Goal: Task Accomplishment & Management: Complete application form

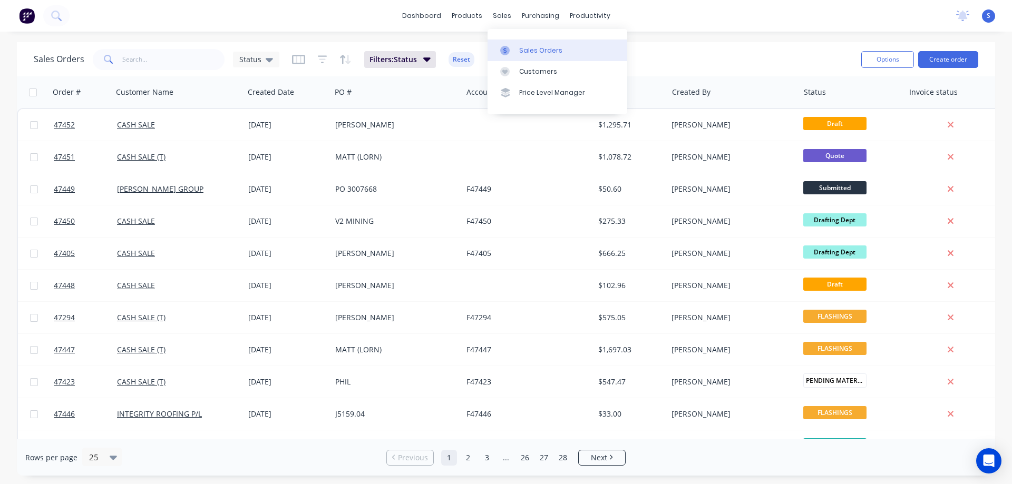
click at [543, 51] on div "Sales Orders" at bounding box center [540, 50] width 43 height 9
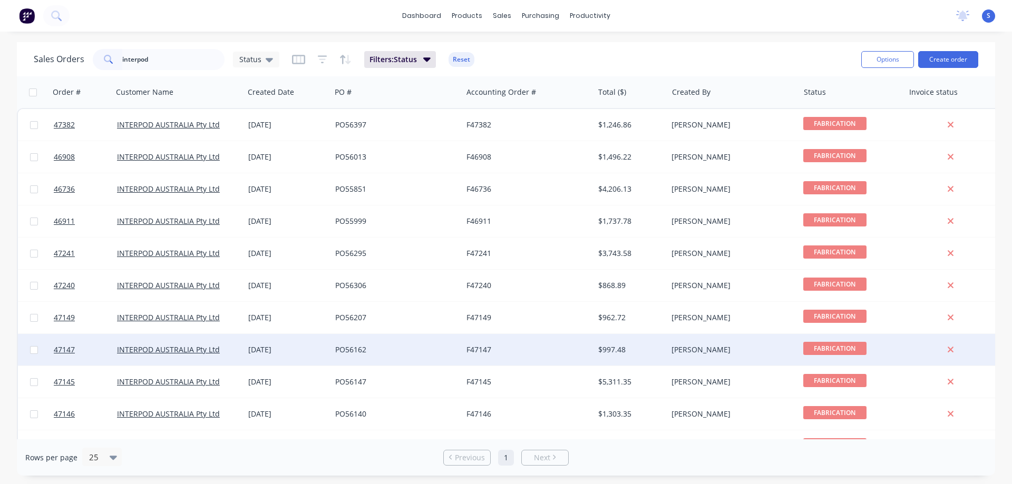
type input "interpod"
click at [236, 347] on div "INTERPOD AUSTRALIA Pty Ltd" at bounding box center [178, 350] width 123 height 11
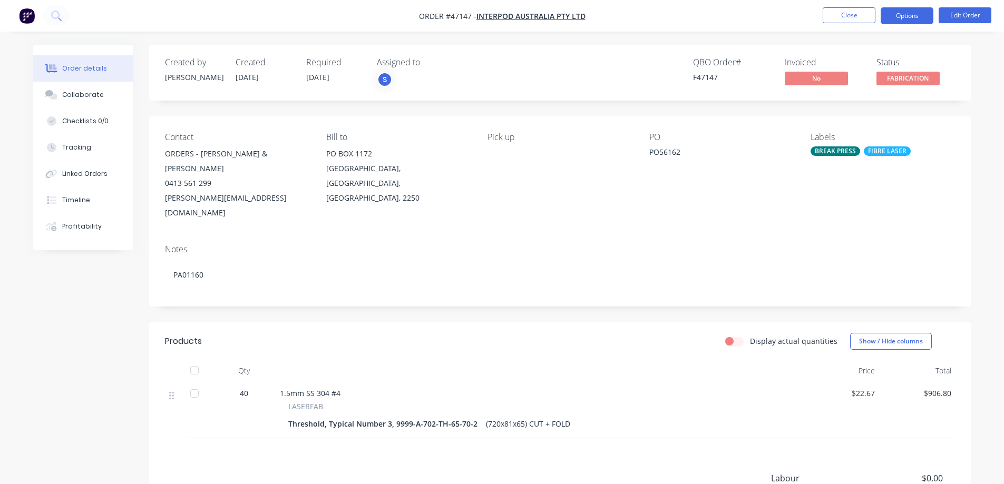
click at [913, 18] on button "Options" at bounding box center [907, 15] width 53 height 17
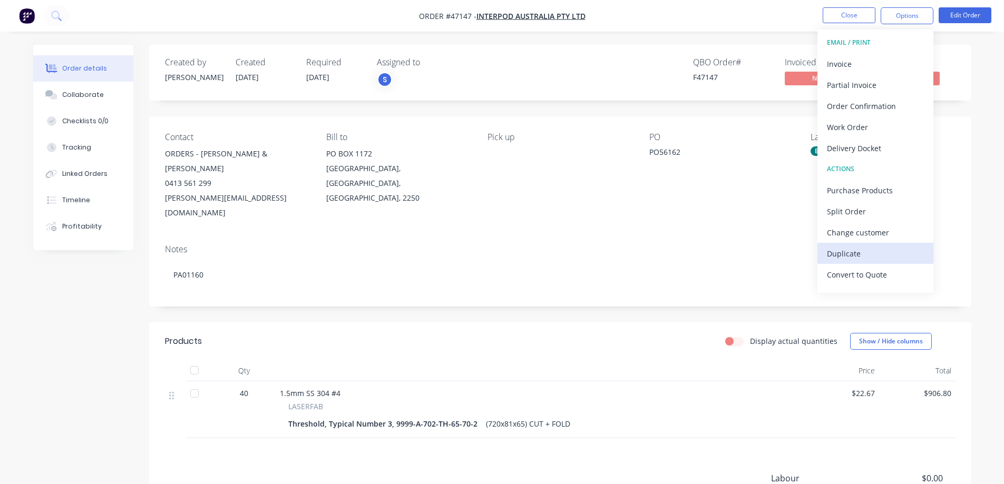
click at [865, 254] on div "Duplicate" at bounding box center [875, 253] width 97 height 15
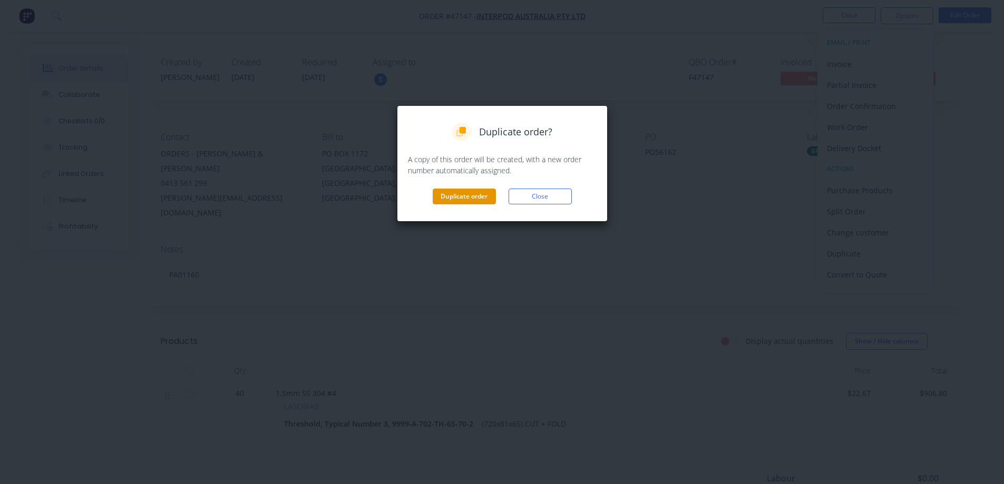
click at [467, 199] on button "Duplicate order" at bounding box center [464, 197] width 63 height 16
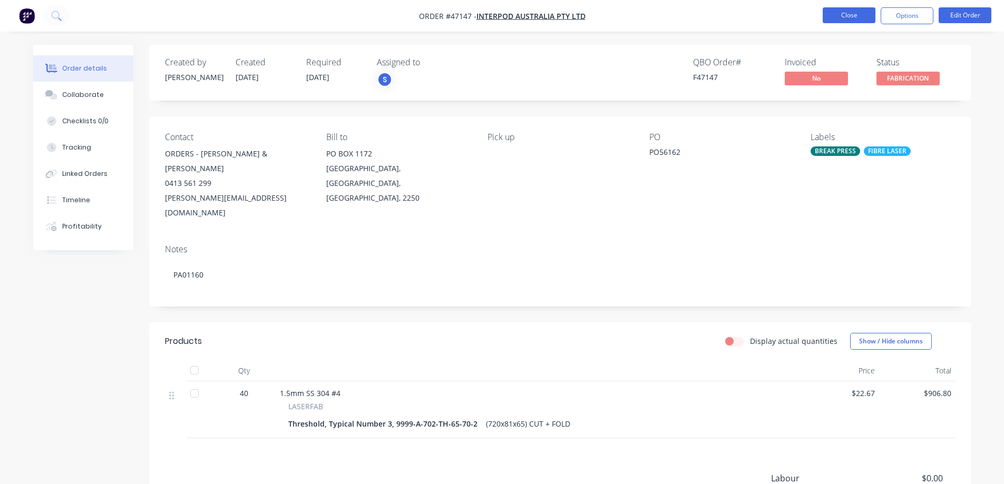
click at [845, 21] on button "Close" at bounding box center [849, 15] width 53 height 16
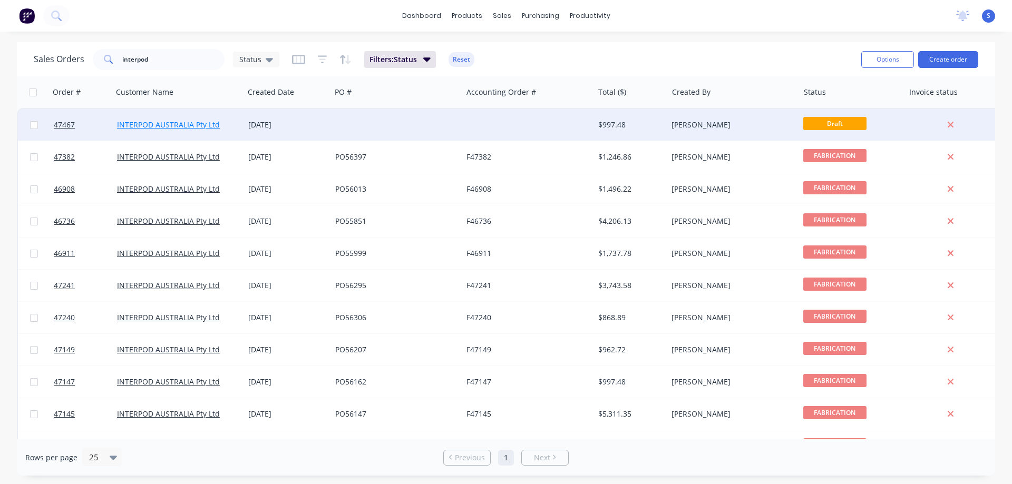
click at [193, 121] on link "INTERPOD AUSTRALIA Pty Ltd" at bounding box center [168, 125] width 103 height 10
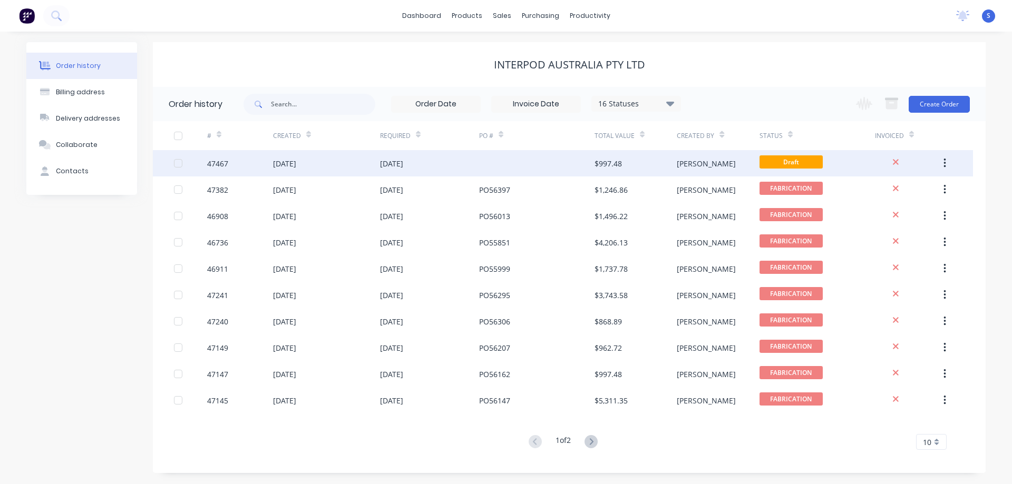
click at [722, 165] on div "[PERSON_NAME]" at bounding box center [718, 163] width 82 height 26
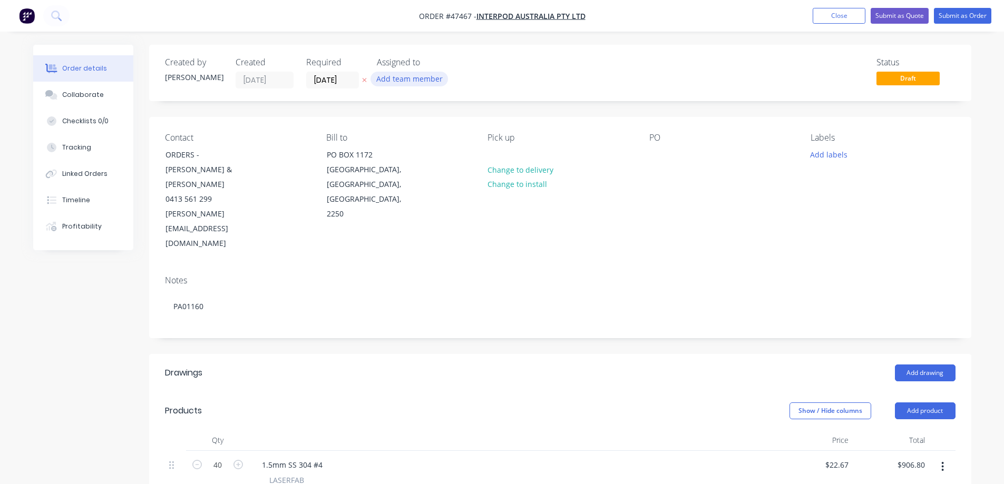
click at [417, 77] on button "Add team member" at bounding box center [409, 79] width 77 height 14
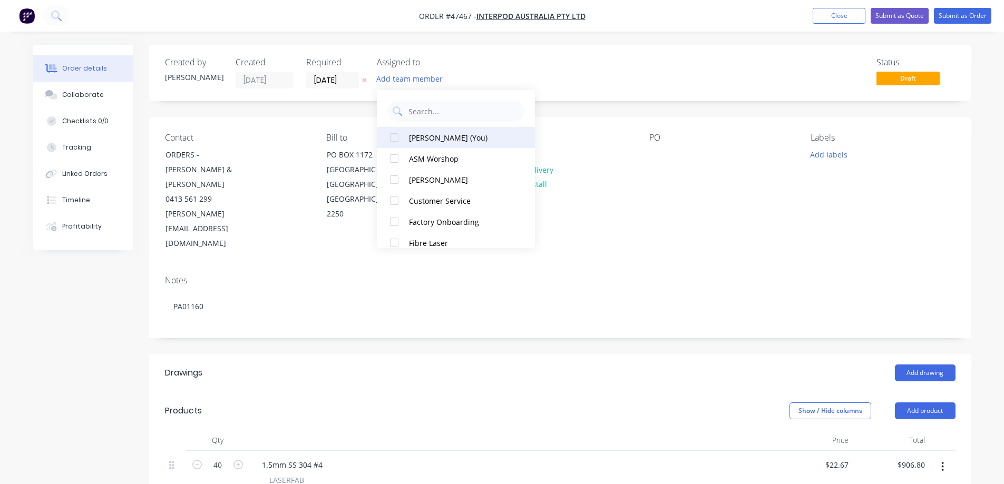
click at [405, 141] on button "Stuart (You)" at bounding box center [456, 137] width 158 height 21
click at [97, 350] on div "Created by Stuart Created 02/09/25 Required 02/09/25 Assigned to S Status Draft…" at bounding box center [502, 424] width 938 height 758
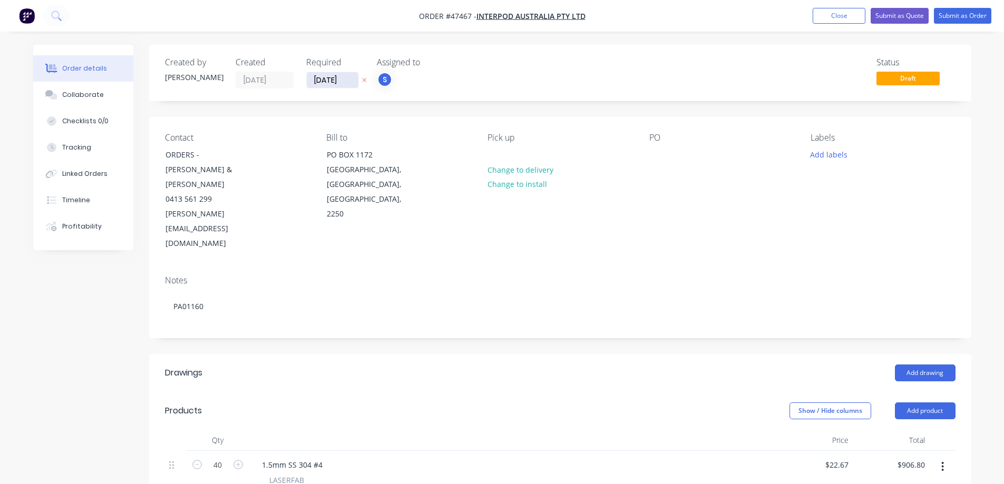
click at [345, 78] on input "02/09/25" at bounding box center [333, 80] width 52 height 16
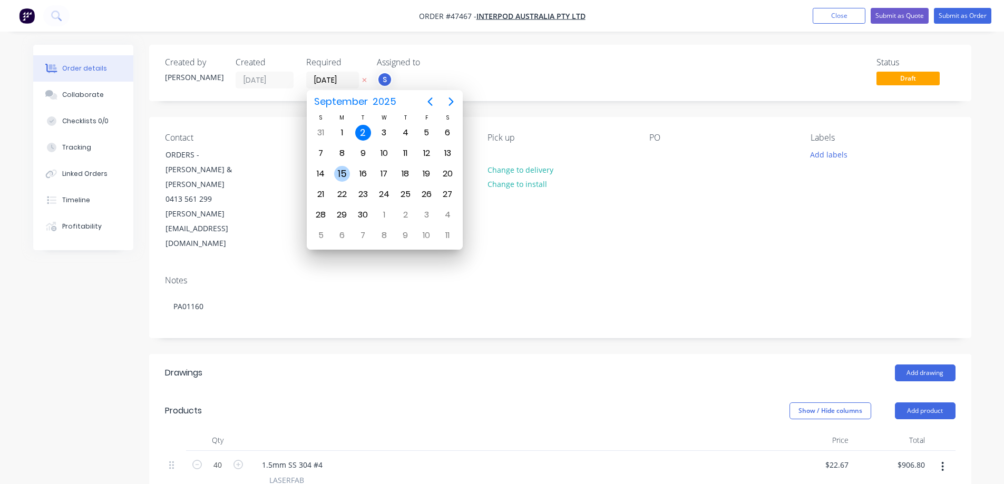
click at [344, 178] on div "15" at bounding box center [342, 174] width 16 height 16
type input "15/09/25"
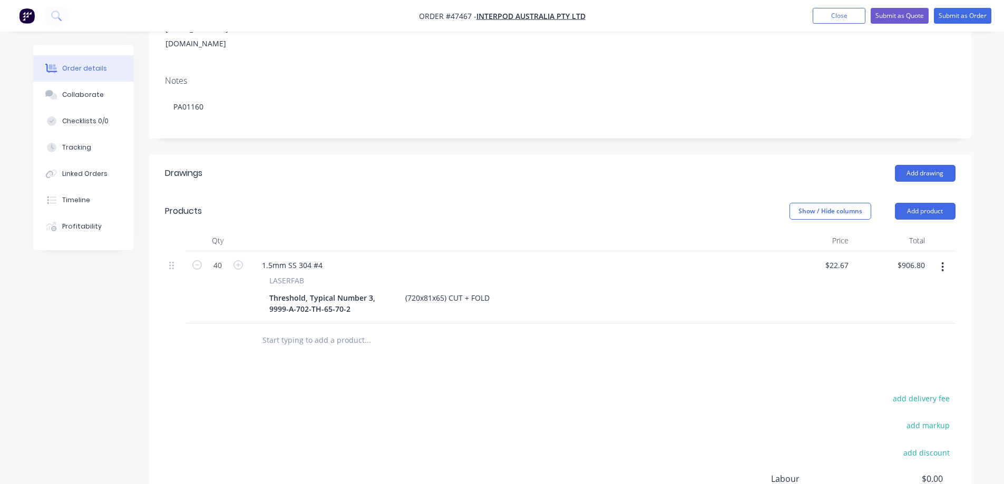
scroll to position [211, 0]
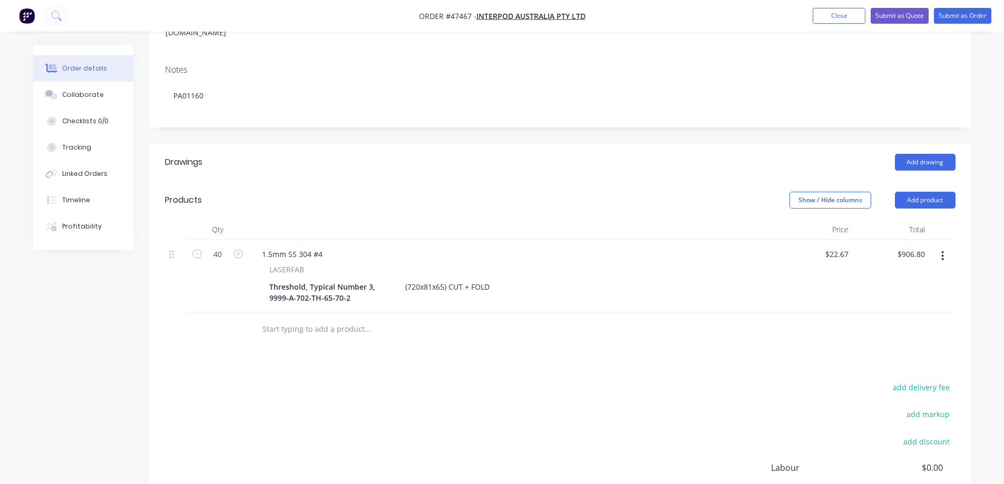
click at [938, 247] on button "button" at bounding box center [942, 256] width 25 height 19
click at [888, 297] on div "Duplicate" at bounding box center [905, 304] width 81 height 15
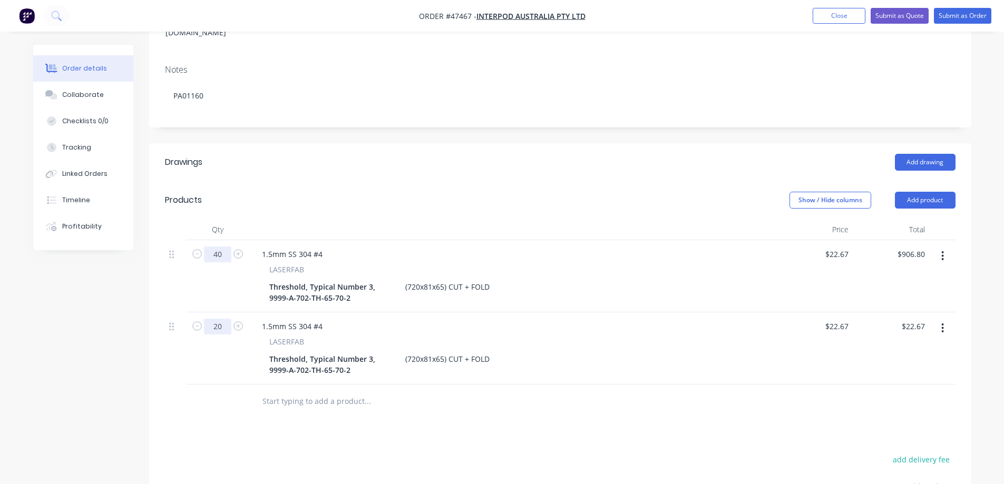
type input "20"
type input "$453.40"
type input "20"
type input "$453.40"
click at [98, 329] on div "Created by Stuart Created 02/09/25 Required 15/09/25 Assigned to S Status Draft…" at bounding box center [502, 249] width 938 height 831
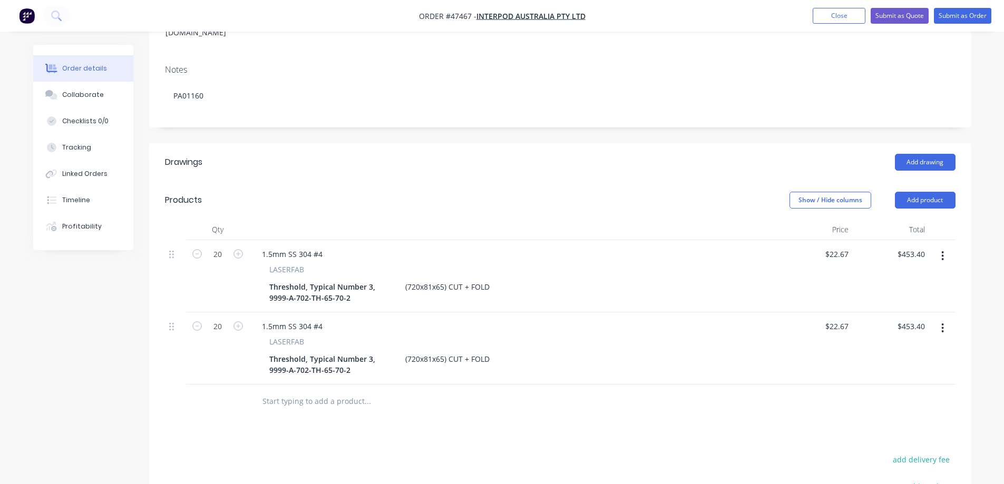
click at [60, 306] on div "Created by Stuart Created 02/09/25 Required 15/09/25 Assigned to S Status Draft…" at bounding box center [502, 249] width 938 height 831
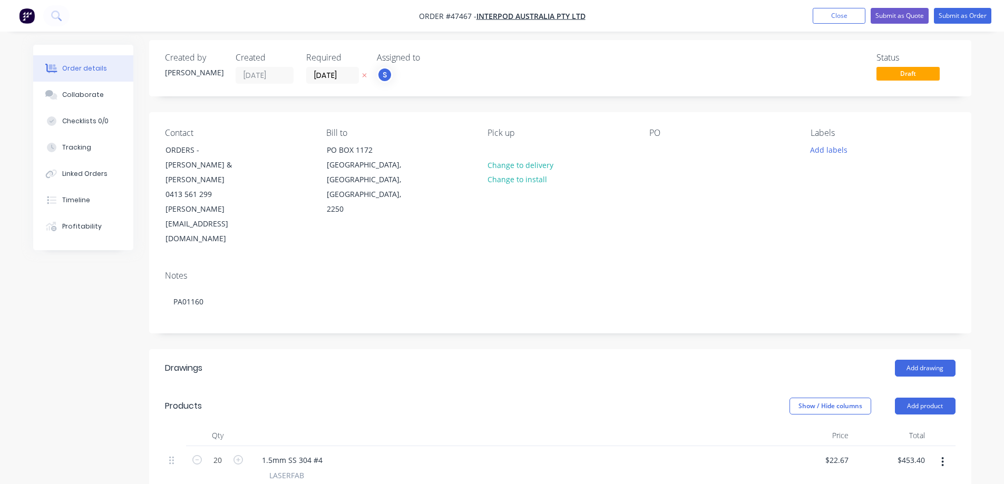
scroll to position [0, 0]
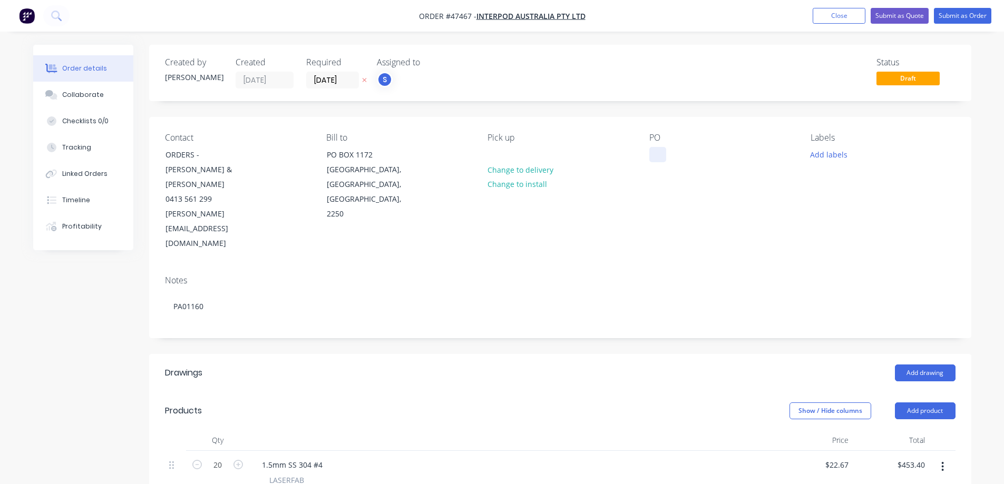
click at [652, 153] on div at bounding box center [657, 154] width 17 height 15
paste div
click at [829, 148] on button "Add labels" at bounding box center [829, 154] width 48 height 14
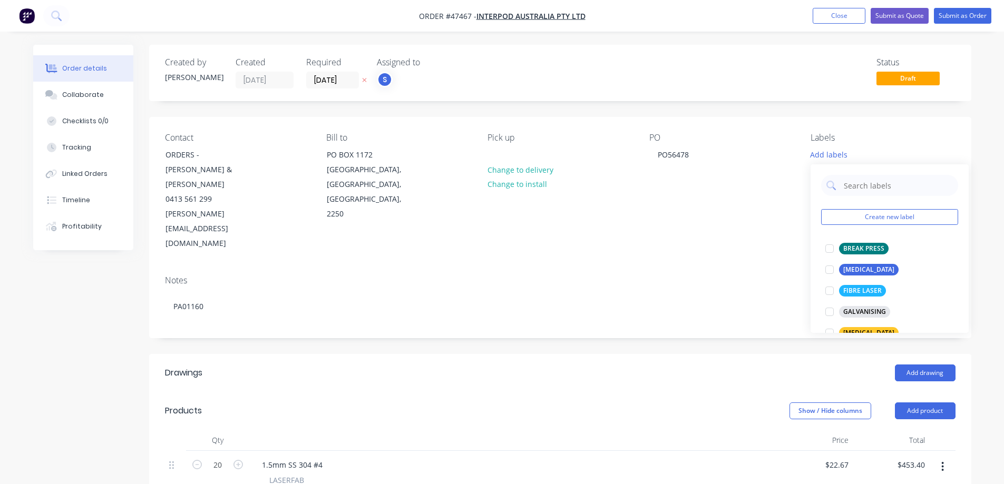
click at [817, 245] on div "Create new label BREAK PRESS edit CO2 Laser edit FIBRE LASER edit GALVANISING e…" at bounding box center [890, 248] width 158 height 169
click at [835, 245] on div at bounding box center [829, 248] width 21 height 21
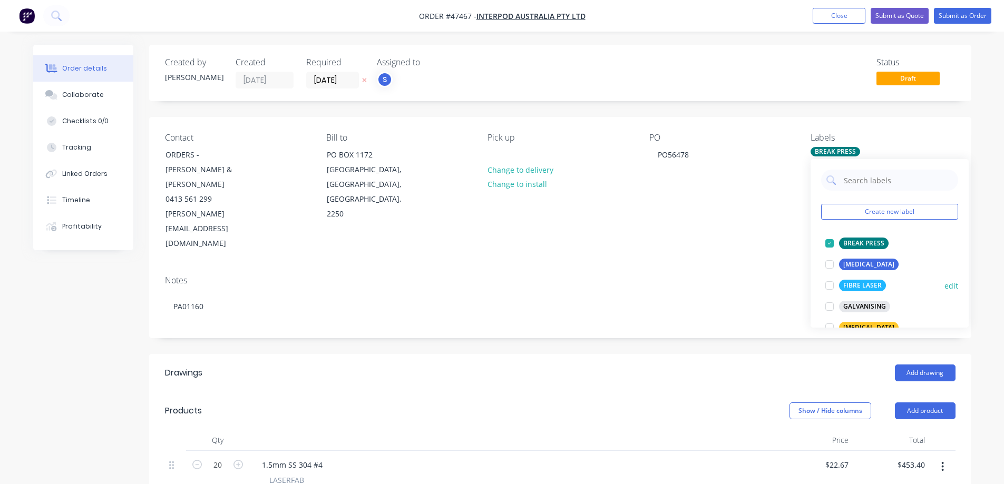
click at [829, 286] on div at bounding box center [829, 285] width 21 height 21
click at [724, 354] on header "Drawings Add drawing" at bounding box center [560, 373] width 822 height 38
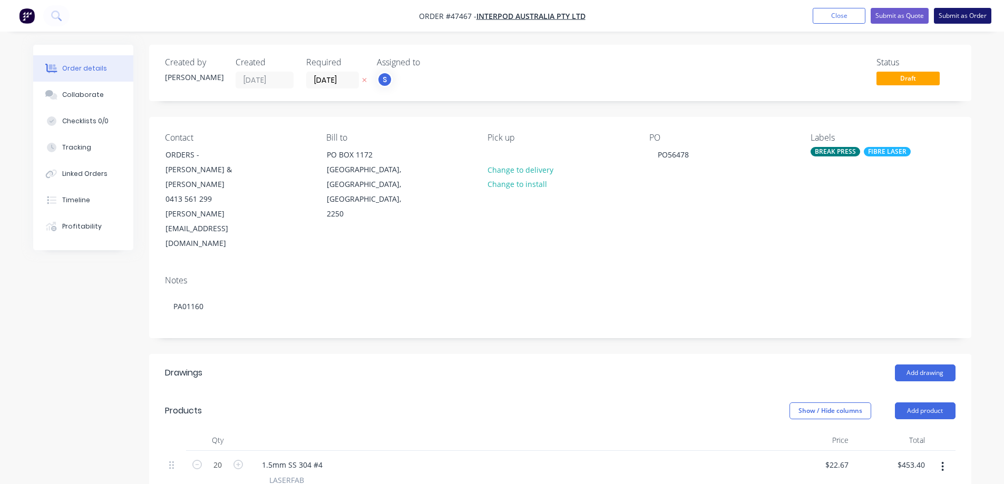
click at [953, 16] on button "Submit as Order" at bounding box center [962, 16] width 57 height 16
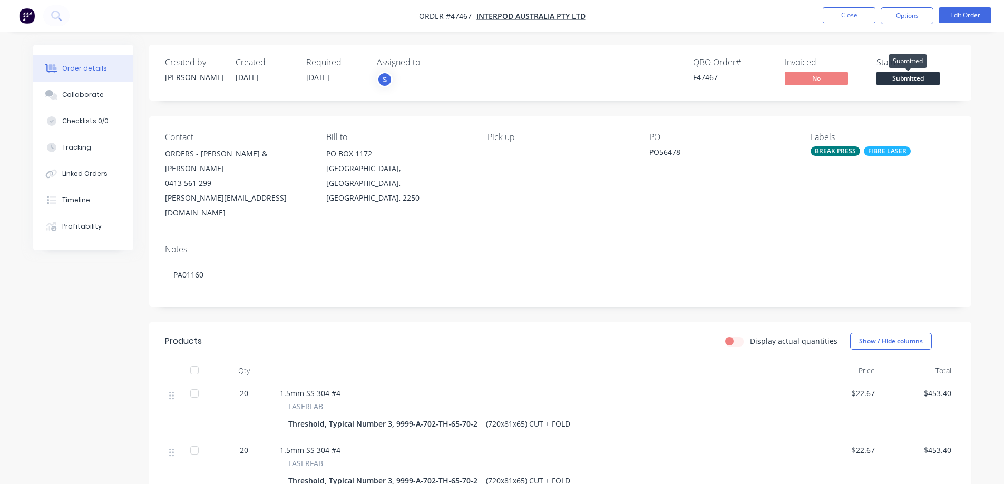
click at [912, 81] on span "Submitted" at bounding box center [908, 78] width 63 height 13
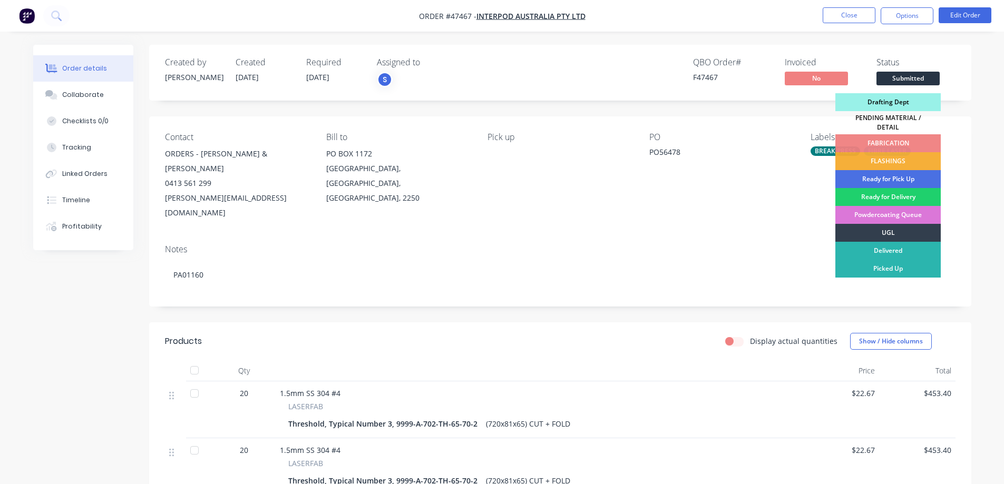
click at [878, 100] on div "Drafting Dept" at bounding box center [887, 102] width 105 height 18
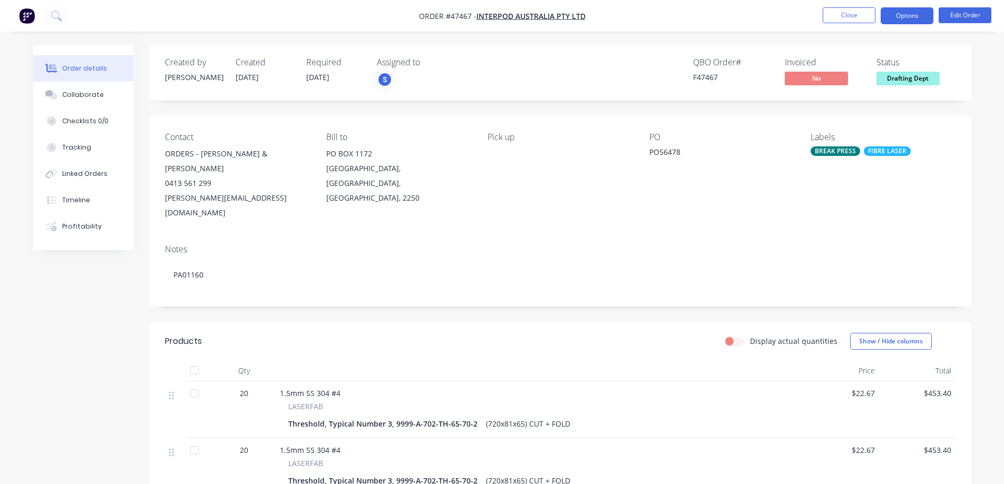
click at [900, 15] on button "Options" at bounding box center [907, 15] width 53 height 17
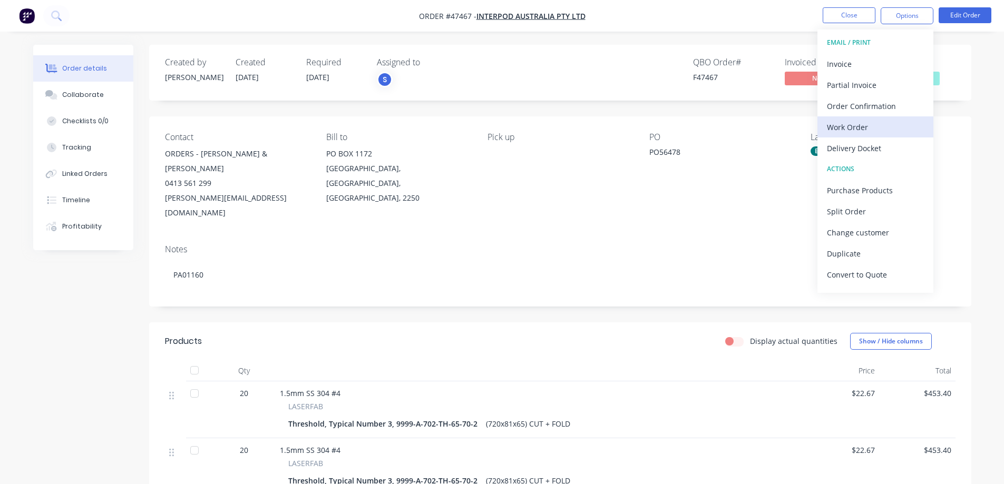
click at [862, 127] on div "Work Order" at bounding box center [875, 127] width 97 height 15
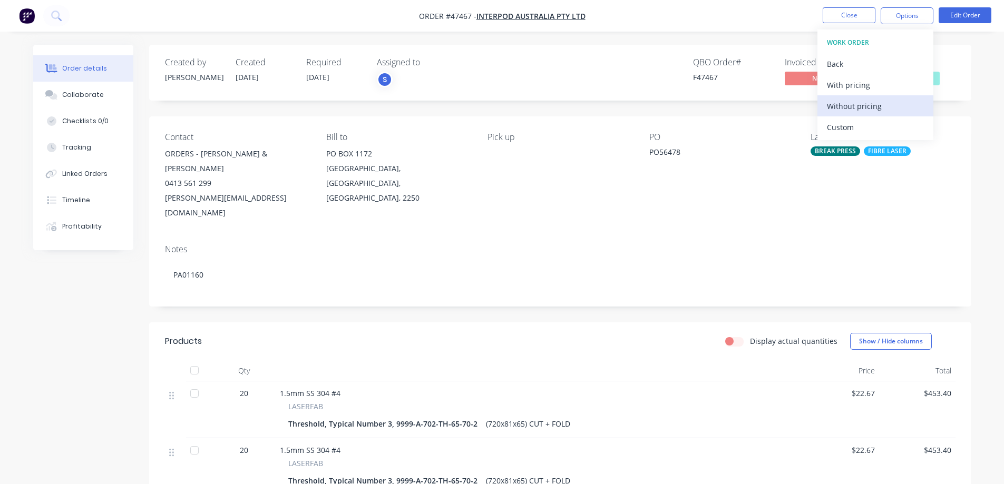
click at [859, 104] on div "Without pricing" at bounding box center [875, 106] width 97 height 15
